Goal: Transaction & Acquisition: Subscribe to service/newsletter

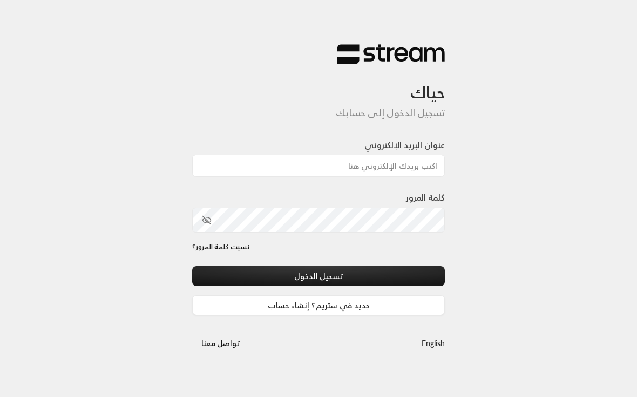
scroll to position [82, 0]
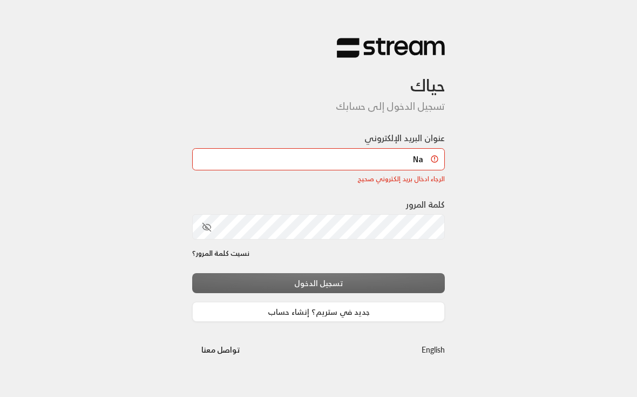
type input "N"
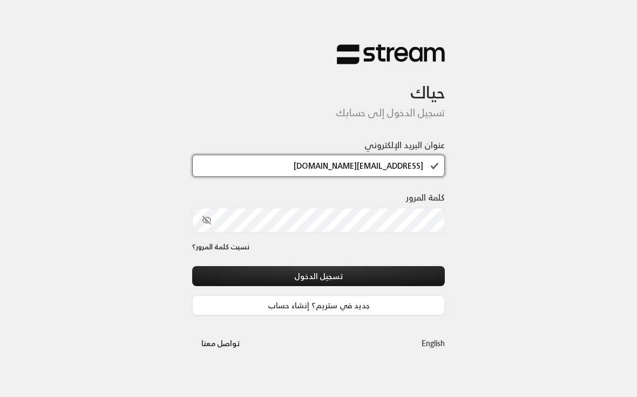
type input "[EMAIL_ADDRESS][DOMAIN_NAME]"
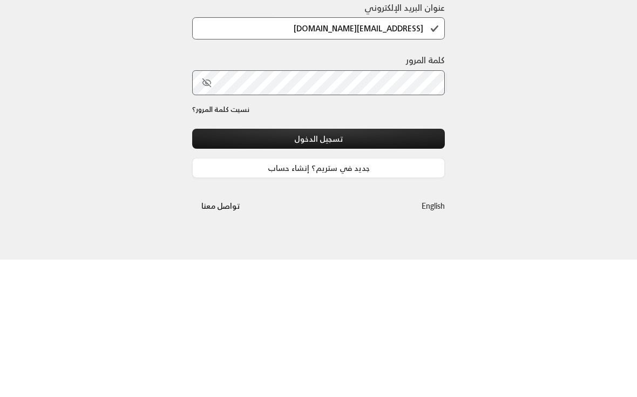
click at [241, 266] on button "تسجيل الدخول" at bounding box center [318, 276] width 253 height 20
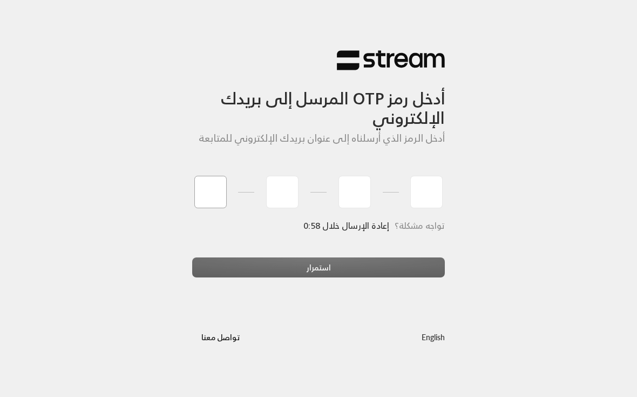
click at [207, 201] on input "tel" at bounding box center [210, 192] width 32 height 32
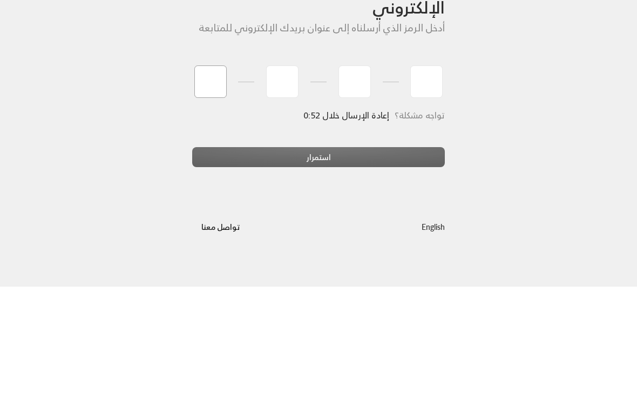
type input "6"
type input "5"
type input "3"
type input "1"
click at [392, 257] on div "استمرار" at bounding box center [318, 271] width 253 height 29
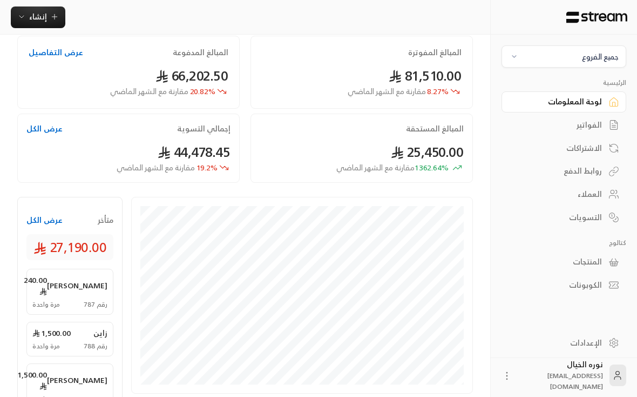
click at [592, 66] on button "جميع الفروع" at bounding box center [564, 56] width 125 height 22
click at [602, 111] on li "النرجس - An Narjis" at bounding box center [564, 106] width 111 height 21
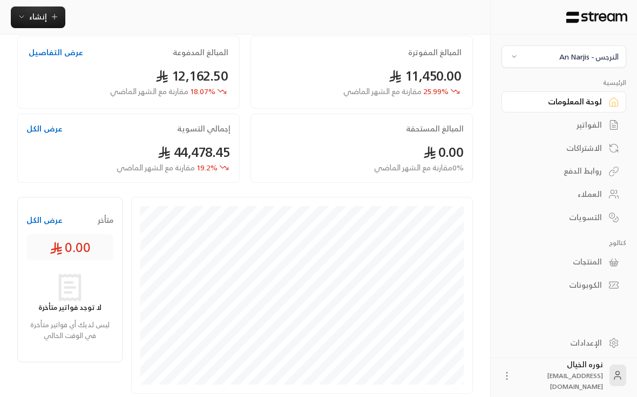
click at [590, 124] on div "الفواتير" at bounding box center [558, 124] width 87 height 11
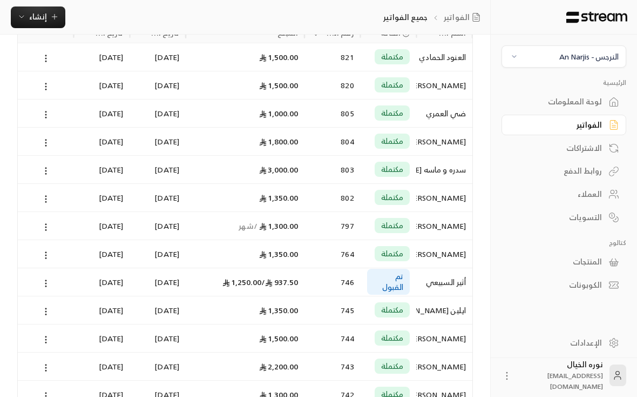
scroll to position [0, -1]
type input "بندر"
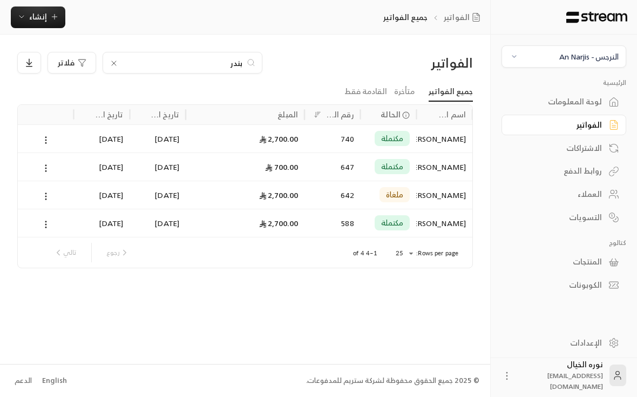
scroll to position [0, -1]
click at [446, 141] on div "[PERSON_NAME][GEOGRAPHIC_DATA]" at bounding box center [444, 139] width 43 height 28
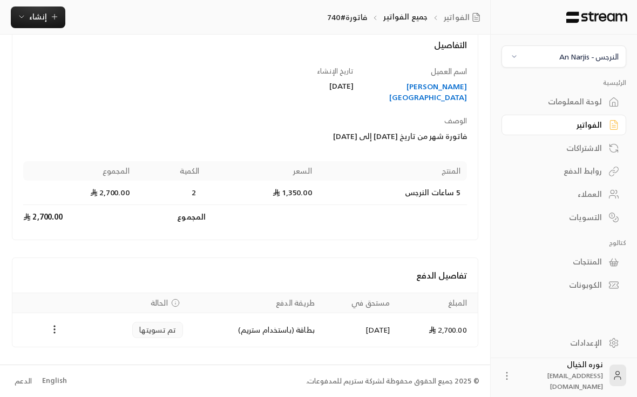
click at [436, 103] on div "[PERSON_NAME][GEOGRAPHIC_DATA]" at bounding box center [415, 92] width 103 height 22
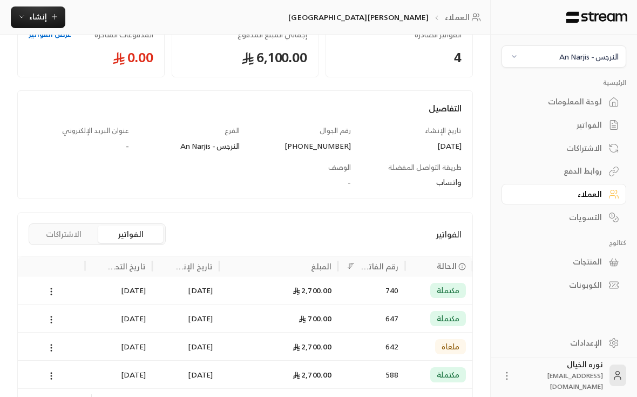
click at [72, 19] on span "تعديل" at bounding box center [76, 15] width 20 height 9
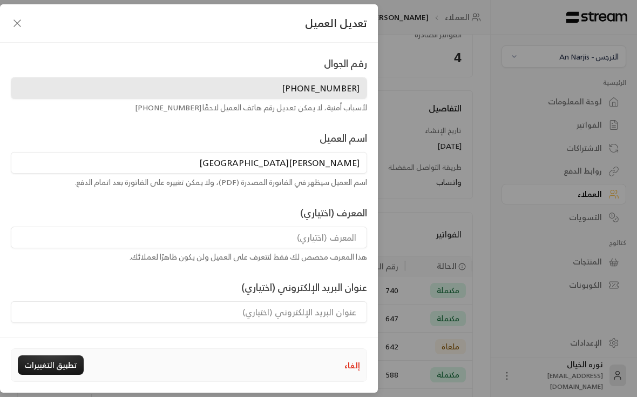
click at [352, 166] on input "[PERSON_NAME][GEOGRAPHIC_DATA]" at bounding box center [189, 163] width 357 height 22
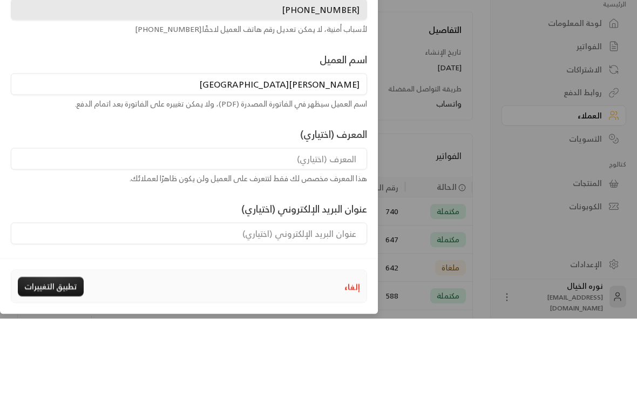
click at [335, 152] on input "[PERSON_NAME][GEOGRAPHIC_DATA]" at bounding box center [189, 163] width 357 height 22
click at [346, 152] on input "[PERSON_NAME][GEOGRAPHIC_DATA]" at bounding box center [189, 163] width 357 height 22
type input "[PERSON_NAME]"
click at [49, 355] on button "تطبيق التغييرات" at bounding box center [51, 364] width 66 height 19
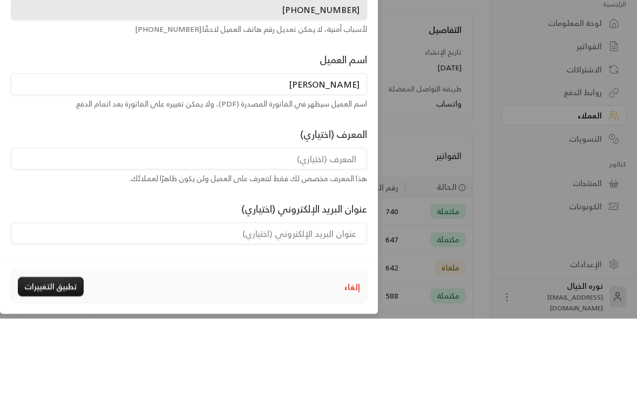
scroll to position [16, 0]
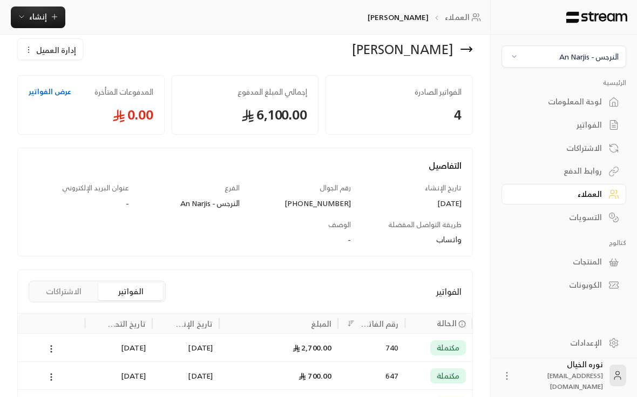
click at [41, 19] on span "إنشاء" at bounding box center [38, 17] width 18 height 14
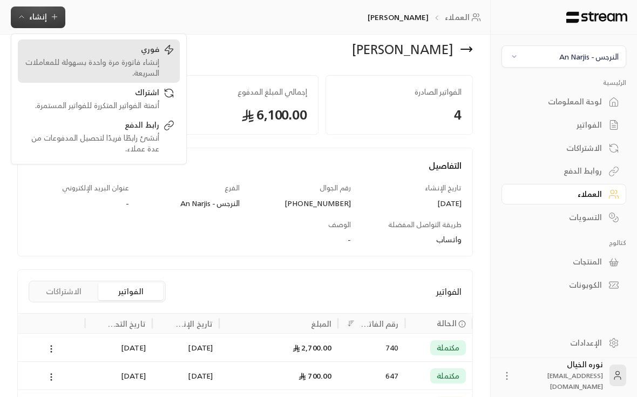
click at [147, 77] on div "إنشاء فاتورة مرة واحدة بسهولة للمعاملات السريعة." at bounding box center [91, 68] width 136 height 22
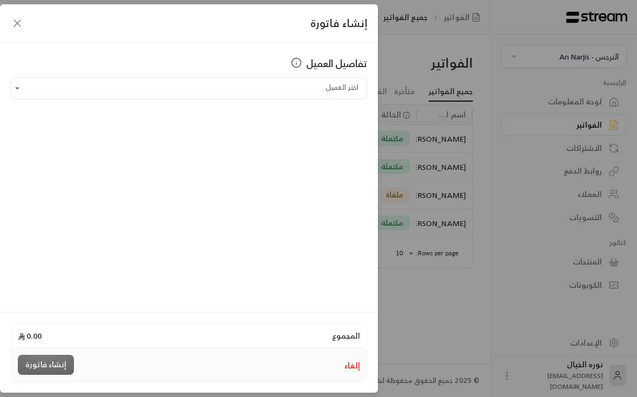
scroll to position [0, -1]
click at [91, 97] on input "اختر العميل" at bounding box center [189, 88] width 357 height 19
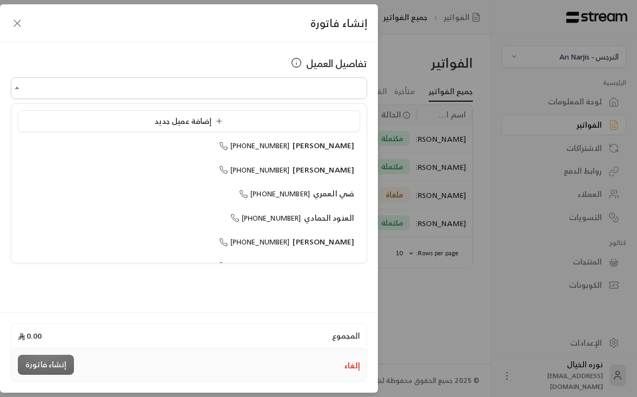
scroll to position [1, 0]
click at [15, 22] on icon "button" at bounding box center [17, 23] width 13 height 13
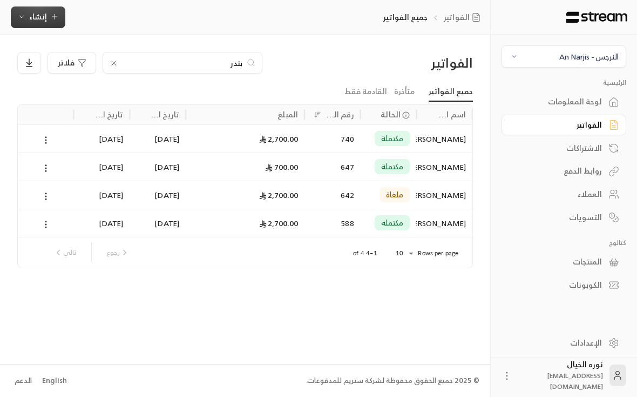
scroll to position [0, -1]
click at [28, 19] on span "إنشاء" at bounding box center [38, 17] width 42 height 14
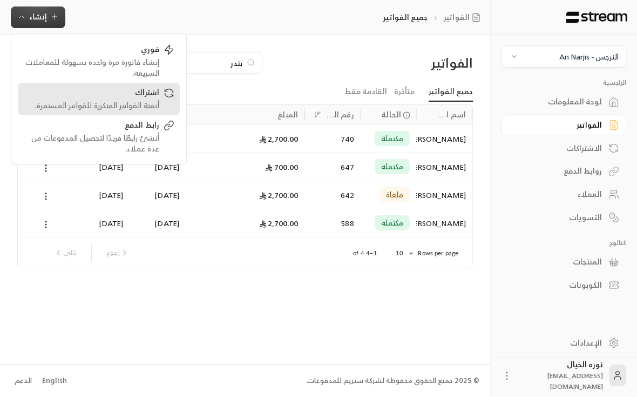
click at [68, 111] on link "اشتراك أتمتة الفواتير المتكررة للفواتير المستمرة." at bounding box center [99, 99] width 162 height 32
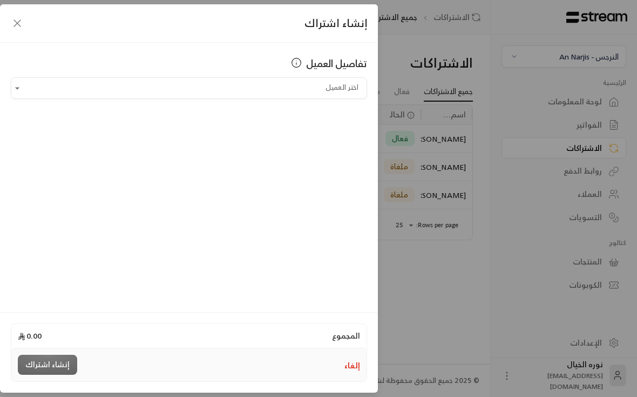
click at [334, 90] on input "اختر العميل" at bounding box center [189, 88] width 357 height 19
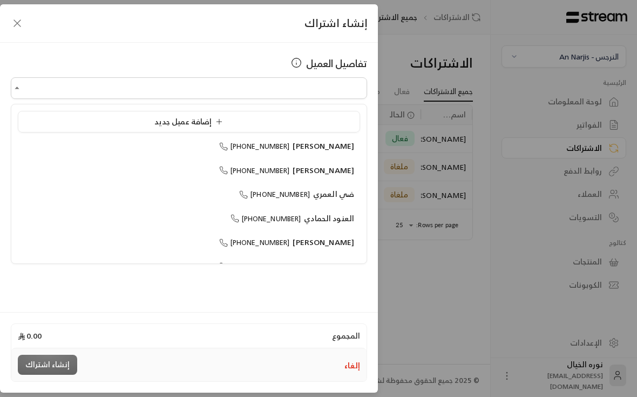
scroll to position [1, 0]
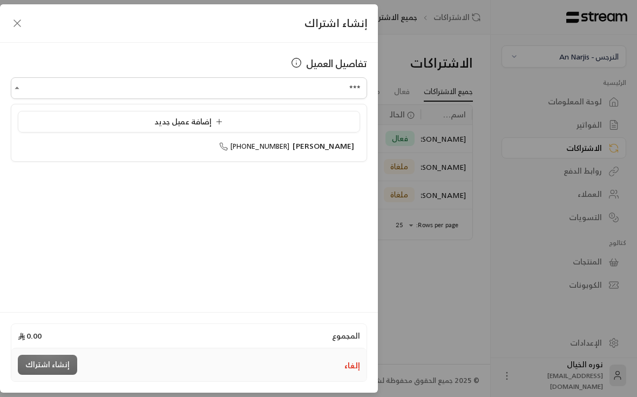
click at [340, 153] on li "[PERSON_NAME] [PHONE_NUMBER]" at bounding box center [189, 146] width 342 height 21
type input "**********"
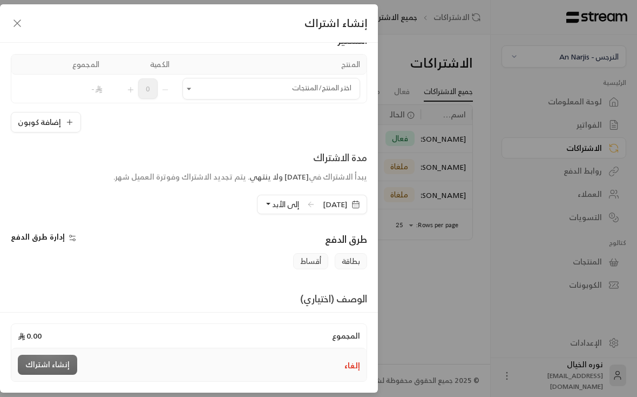
scroll to position [88, 0]
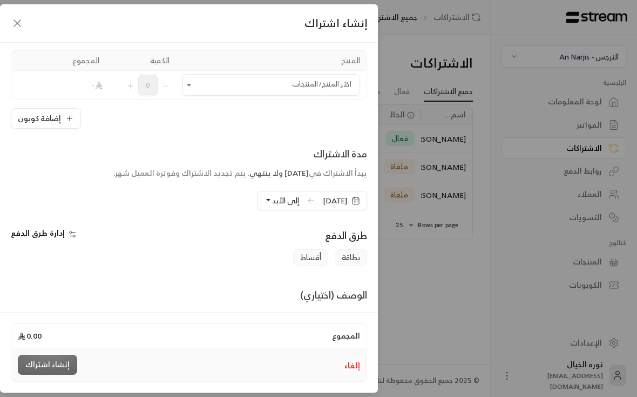
click at [330, 84] on input "اختر العميل" at bounding box center [272, 85] width 178 height 19
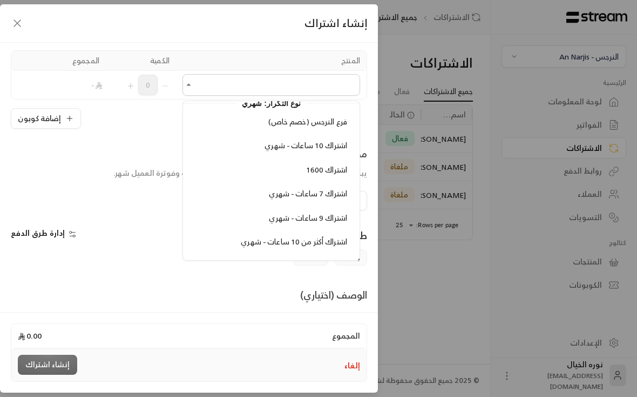
scroll to position [1376, 0]
click at [241, 116] on div "(خصم خاص) فرع النرجس" at bounding box center [272, 121] width 152 height 11
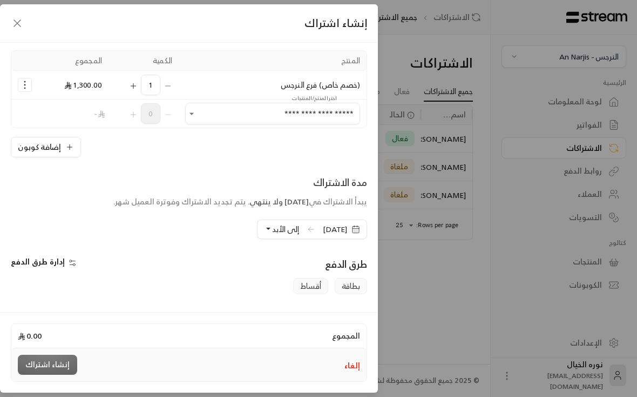
type input "**********"
click at [20, 84] on icon "Selected Products" at bounding box center [24, 84] width 11 height 11
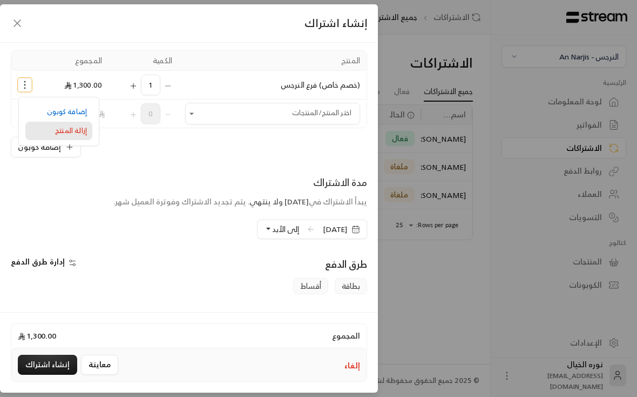
click at [65, 137] on link "إزالة المنتج" at bounding box center [58, 131] width 67 height 19
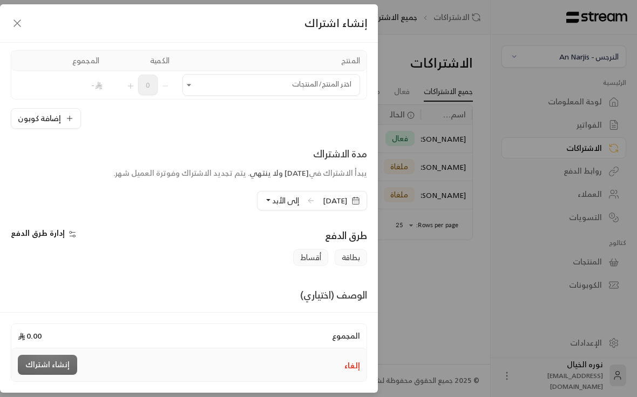
click at [194, 89] on icon "Open" at bounding box center [189, 84] width 11 height 11
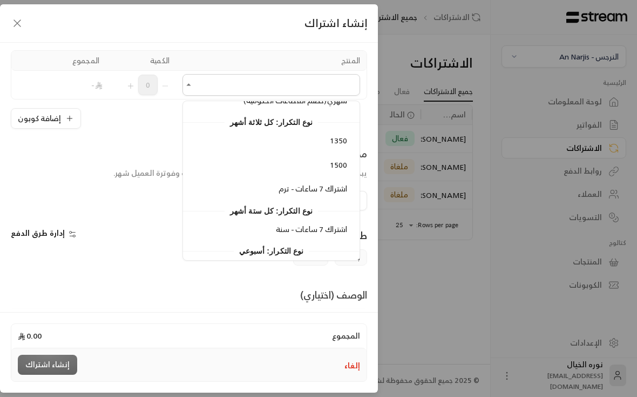
scroll to position [1589, 0]
click at [234, 131] on li "1350" at bounding box center [272, 141] width 164 height 21
type input "****"
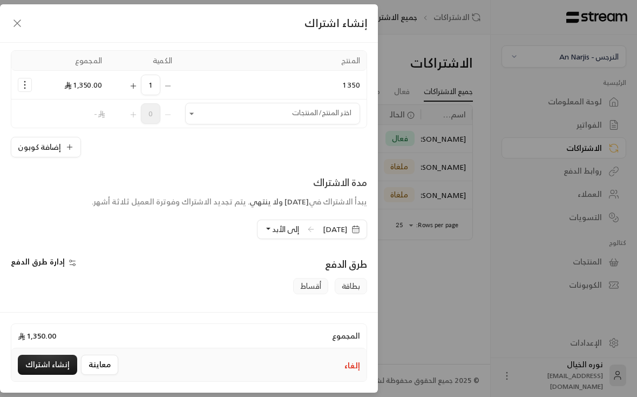
click at [272, 234] on span "إلى الأبد" at bounding box center [285, 229] width 27 height 14
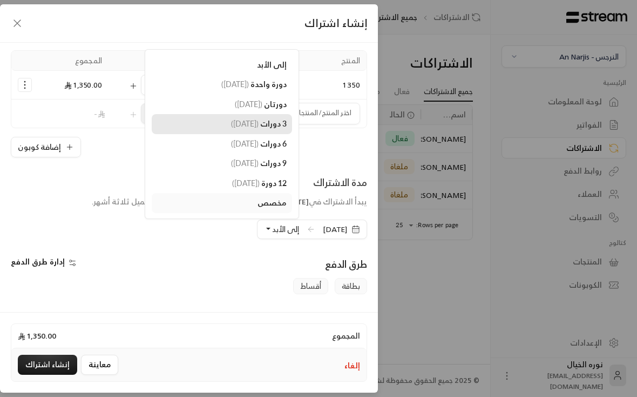
click at [231, 128] on span "( [DATE] )" at bounding box center [245, 123] width 28 height 9
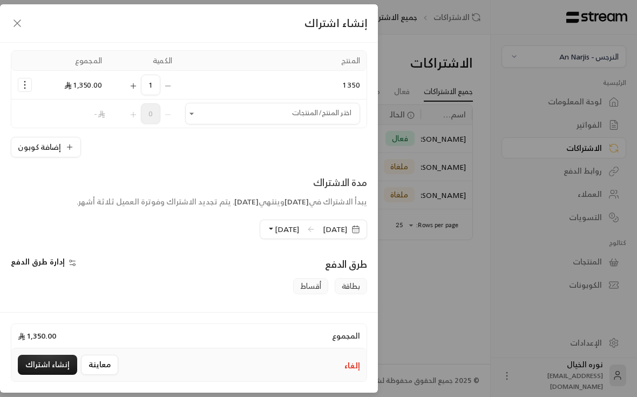
click at [307, 231] on icon at bounding box center [311, 229] width 9 height 9
click at [359, 226] on icon "button" at bounding box center [356, 229] width 9 height 9
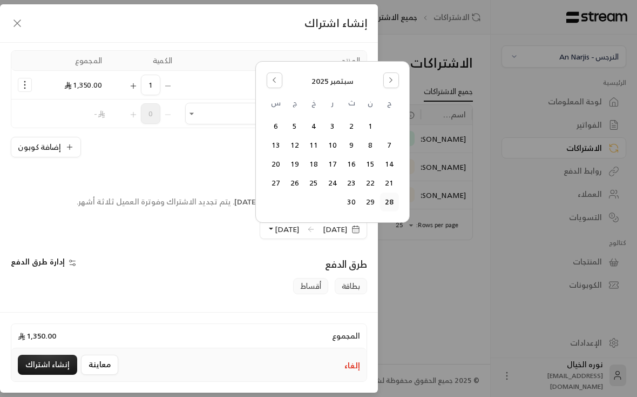
click at [329, 125] on button "3" at bounding box center [333, 126] width 18 height 18
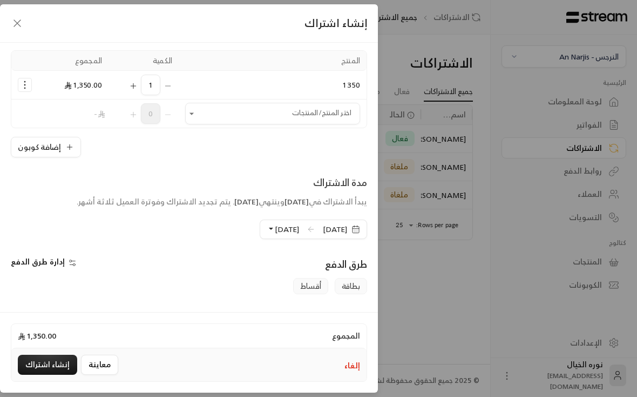
click at [355, 286] on span "بطاقة" at bounding box center [351, 286] width 32 height 16
click at [355, 288] on span "بطاقة" at bounding box center [351, 286] width 32 height 16
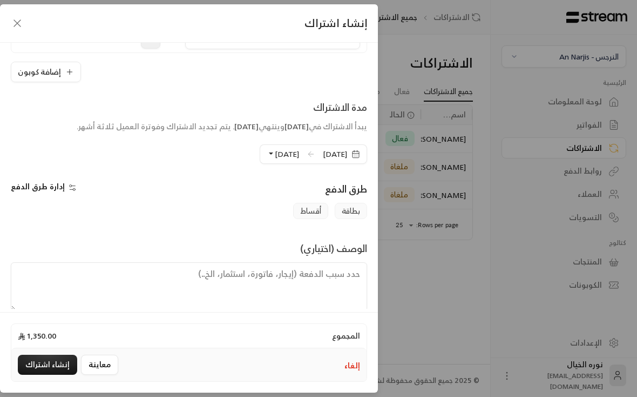
scroll to position [162, 0]
click at [176, 289] on textarea at bounding box center [189, 287] width 357 height 49
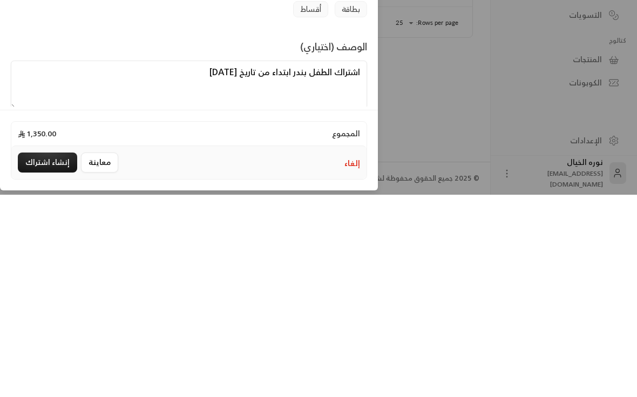
scroll to position [16, 0]
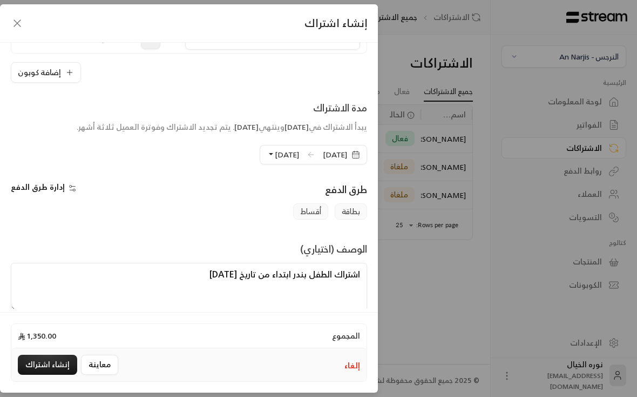
type textarea "اشتراك الطفل بندر ابتداء من تاريخ [DATE]"
click at [38, 374] on button "إنشاء اشتراك" at bounding box center [47, 364] width 59 height 20
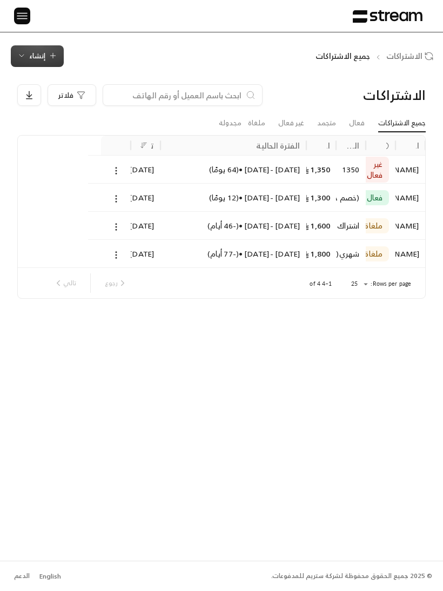
scroll to position [0, 0]
